Goal: Task Accomplishment & Management: Use online tool/utility

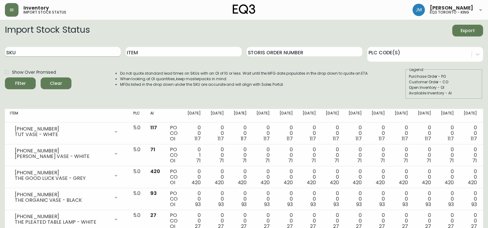
click at [47, 51] on input "SKU" at bounding box center [63, 52] width 116 height 10
paste input "[PHONE_NUMBER]"
click at [23, 80] on div "Filter" at bounding box center [20, 83] width 11 height 8
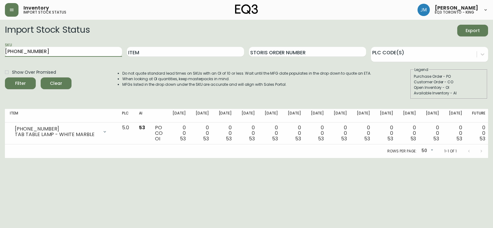
drag, startPoint x: 84, startPoint y: 48, endPoint x: 0, endPoint y: 55, distance: 84.7
click at [0, 55] on main "Import Stock Status Export SKU [PHONE_NUMBER] Item Storis Order Number PLC Code…" at bounding box center [246, 89] width 493 height 138
paste input "1180-101"
click at [24, 82] on div "Filter" at bounding box center [20, 83] width 11 height 8
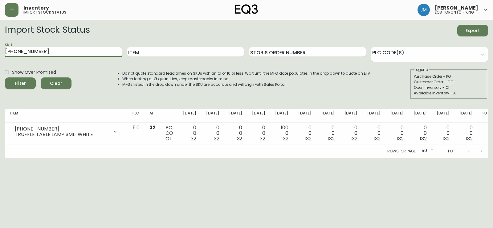
drag, startPoint x: 10, startPoint y: 51, endPoint x: 0, endPoint y: 55, distance: 10.8
click at [0, 55] on main "Import Stock Status Export SKU [PHONE_NUMBER] Item Storis Order Number PLC Code…" at bounding box center [246, 89] width 493 height 138
paste input "1180-103"
click at [31, 86] on button "Filter" at bounding box center [20, 83] width 31 height 12
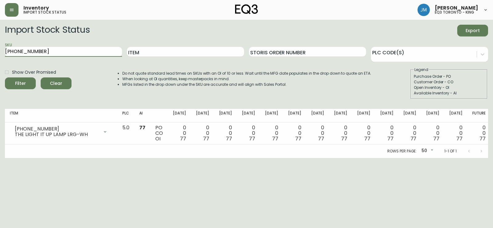
drag, startPoint x: 50, startPoint y: 53, endPoint x: 4, endPoint y: 53, distance: 45.9
click at [4, 53] on main "Import Stock Status Export SKU [PHONE_NUMBER] Item Storis Order Number PLC Code…" at bounding box center [246, 89] width 493 height 138
paste input "[PHONE_NUMBER]"
click at [23, 81] on div "Filter" at bounding box center [20, 83] width 11 height 8
drag, startPoint x: 45, startPoint y: 55, endPoint x: 0, endPoint y: 51, distance: 45.4
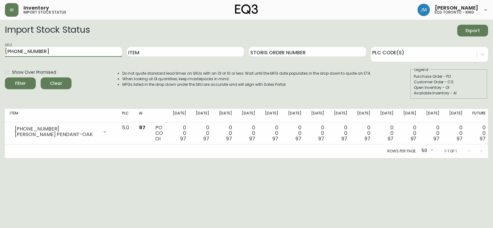
click at [0, 51] on main "Import Stock Status Export SKU [PHONE_NUMBER] Item Storis Order Number PLC Code…" at bounding box center [246, 89] width 493 height 138
paste input "429-1"
type input "[PHONE_NUMBER]"
click at [25, 79] on button "Filter" at bounding box center [20, 83] width 31 height 12
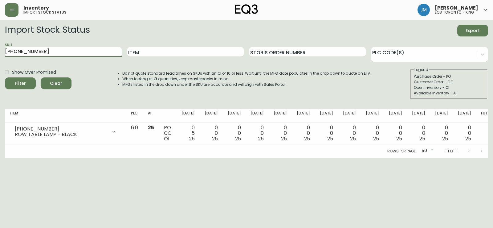
drag, startPoint x: 12, startPoint y: 54, endPoint x: 0, endPoint y: 54, distance: 11.7
click at [0, 54] on main "Import Stock Status Export SKU [PHONE_NUMBER] Item Storis Order Number PLC Code…" at bounding box center [246, 89] width 493 height 138
drag, startPoint x: 153, startPoint y: 52, endPoint x: 149, endPoint y: 52, distance: 4.0
click at [153, 52] on input "Item" at bounding box center [185, 52] width 117 height 10
type input "row table"
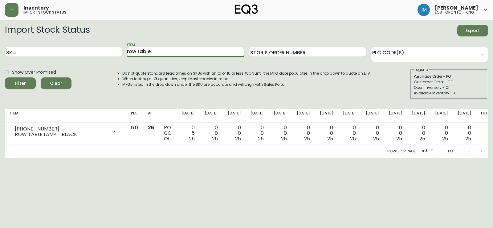
click at [5, 77] on button "Filter" at bounding box center [20, 83] width 31 height 12
click at [34, 80] on button "Filter" at bounding box center [20, 83] width 31 height 12
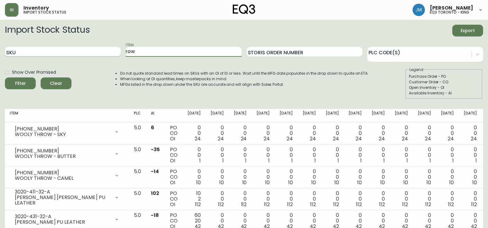
drag, startPoint x: 143, startPoint y: 55, endPoint x: 116, endPoint y: 53, distance: 27.5
click at [116, 53] on div "SKU Item row Storis Order Number PLC Code(s)" at bounding box center [244, 52] width 479 height 20
type input "[PERSON_NAME]"
click at [5, 77] on button "Filter" at bounding box center [20, 83] width 31 height 12
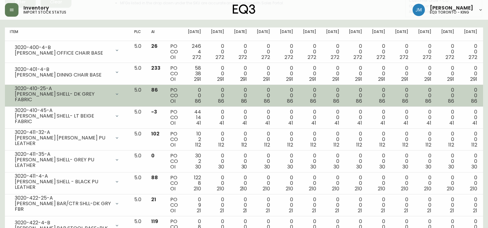
scroll to position [92, 0]
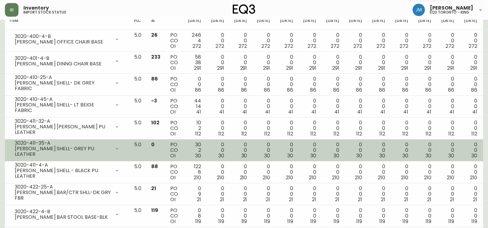
click at [120, 148] on icon at bounding box center [117, 148] width 5 height 5
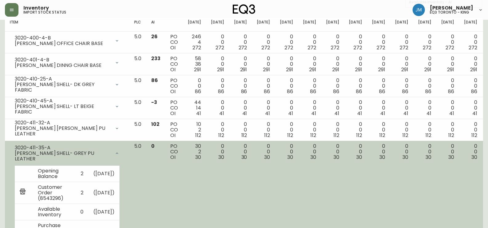
scroll to position [123, 0]
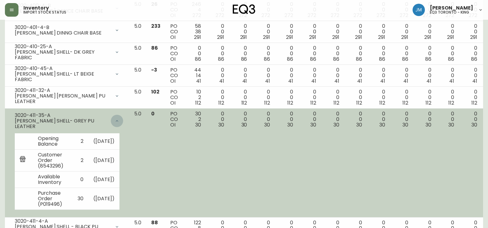
click at [120, 122] on icon at bounding box center [117, 120] width 5 height 5
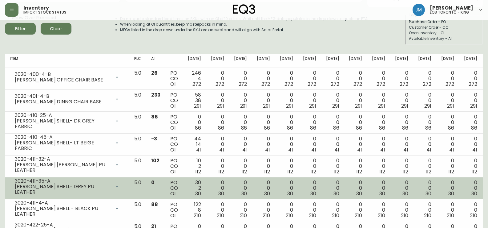
scroll to position [0, 0]
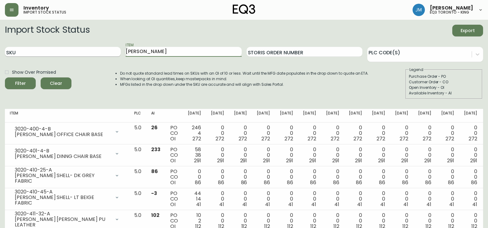
drag, startPoint x: 155, startPoint y: 50, endPoint x: 51, endPoint y: 47, distance: 104.2
click at [53, 52] on div "SKU Item [PERSON_NAME] Storis Order Number PLC Code(s)" at bounding box center [244, 52] width 479 height 20
click at [47, 52] on input "SKU" at bounding box center [63, 52] width 116 height 10
paste input "30217-01"
type input "30217-01"
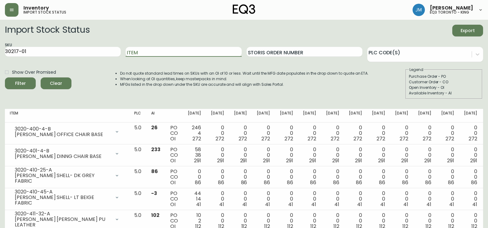
click at [23, 82] on div "Filter" at bounding box center [20, 83] width 11 height 8
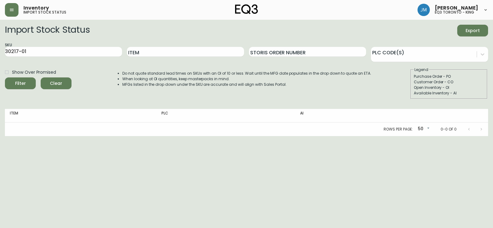
drag, startPoint x: 50, startPoint y: 49, endPoint x: 0, endPoint y: 51, distance: 50.0
click at [0, 51] on main "Import Stock Status Export SKU 30217-01 Item Storis Order Number PLC Code(s) Sh…" at bounding box center [246, 78] width 493 height 116
click at [155, 50] on input "Item" at bounding box center [185, 52] width 117 height 10
type input "edge"
click at [5, 77] on button "Filter" at bounding box center [20, 83] width 31 height 12
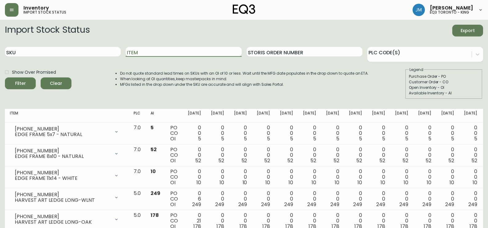
click at [155, 52] on input "Item" at bounding box center [184, 52] width 116 height 10
click at [5, 77] on button "Filter" at bounding box center [20, 83] width 31 height 12
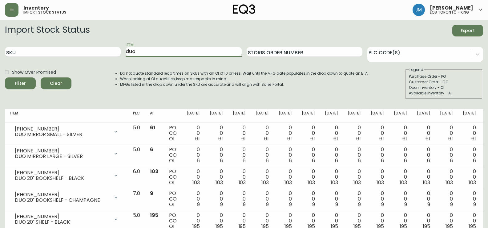
drag, startPoint x: 147, startPoint y: 53, endPoint x: 127, endPoint y: 52, distance: 20.7
click at [127, 52] on input "duo" at bounding box center [184, 52] width 116 height 10
type input "edge"
click at [5, 77] on button "Filter" at bounding box center [20, 83] width 31 height 12
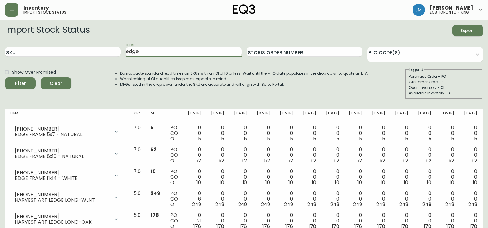
drag, startPoint x: 132, startPoint y: 54, endPoint x: 59, endPoint y: 31, distance: 77.0
click at [44, 58] on div "SKU Item edge Storis Order Number PLC Code(s)" at bounding box center [244, 52] width 479 height 20
